Goal: Information Seeking & Learning: Learn about a topic

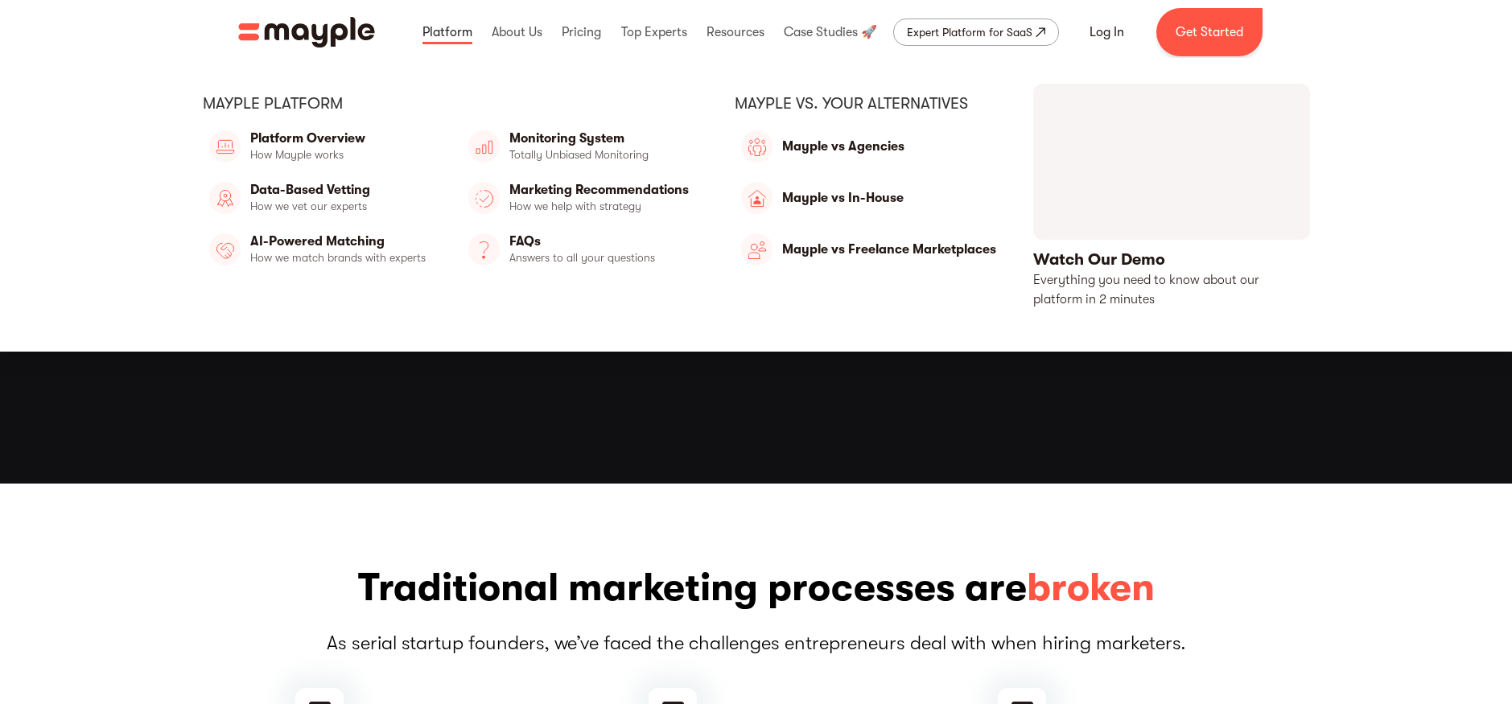
click at [437, 22] on link at bounding box center [447, 32] width 58 height 52
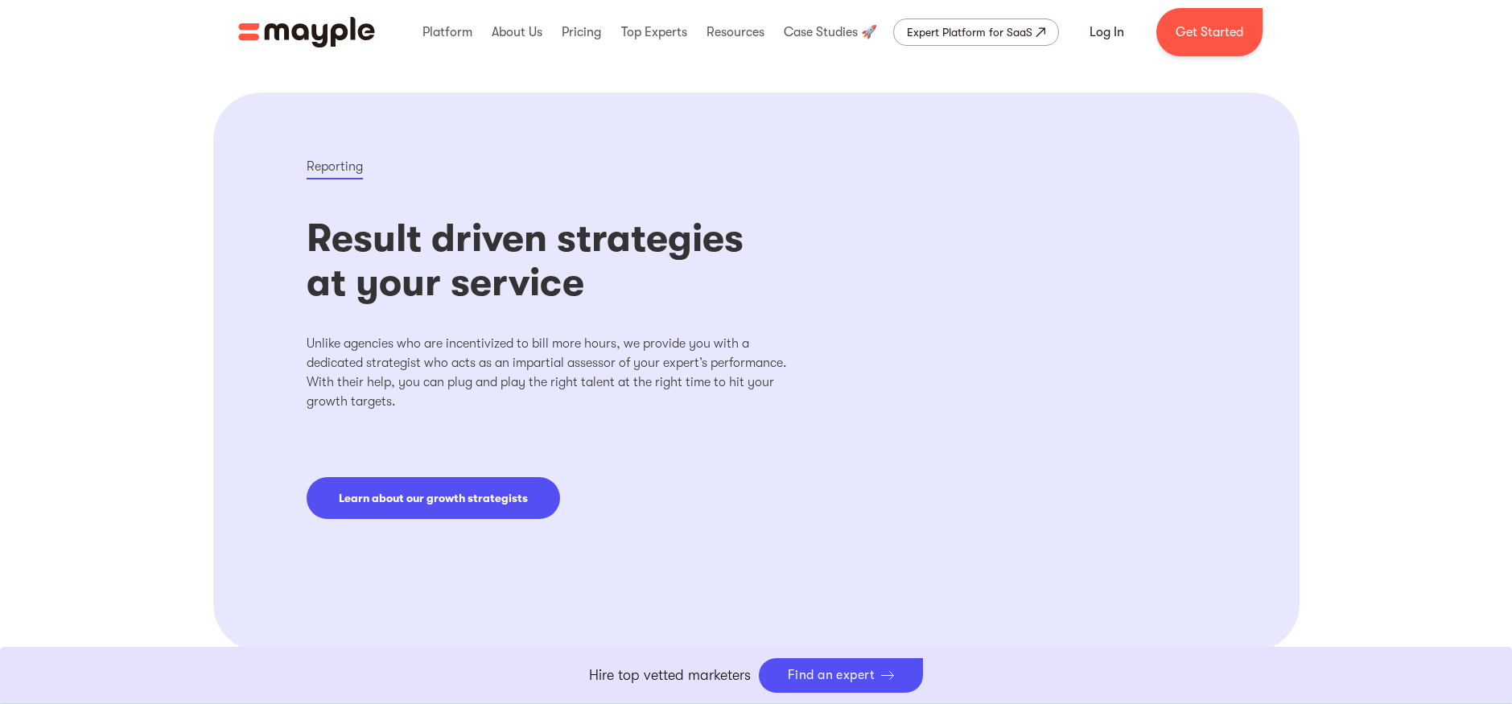
scroll to position [2619, 0]
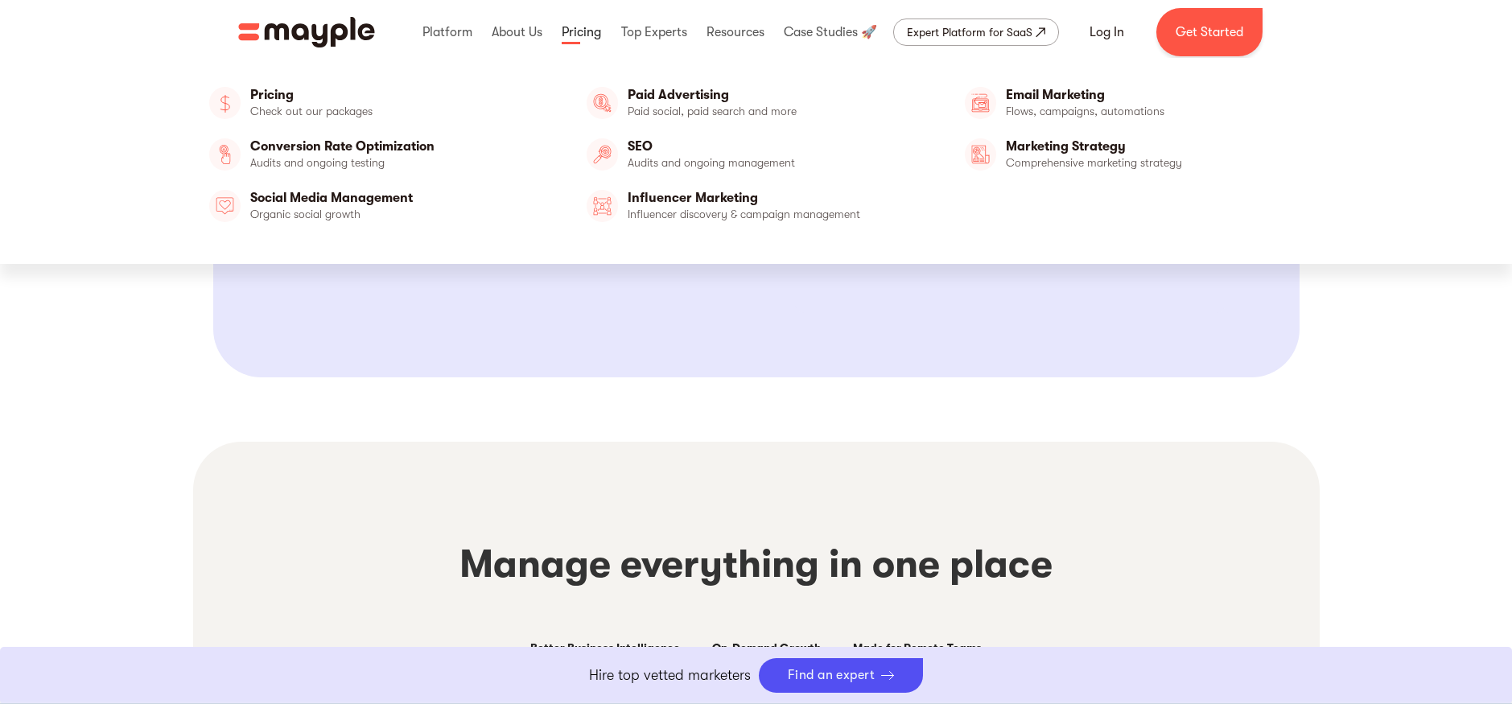
click at [563, 35] on link at bounding box center [581, 32] width 47 height 52
